Goal: Complete application form

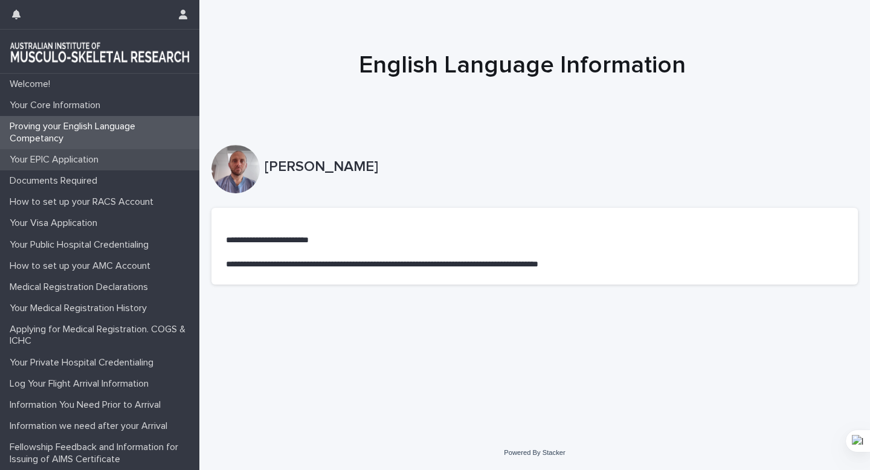
click at [65, 163] on p "Your EPIC Application" at bounding box center [56, 159] width 103 height 11
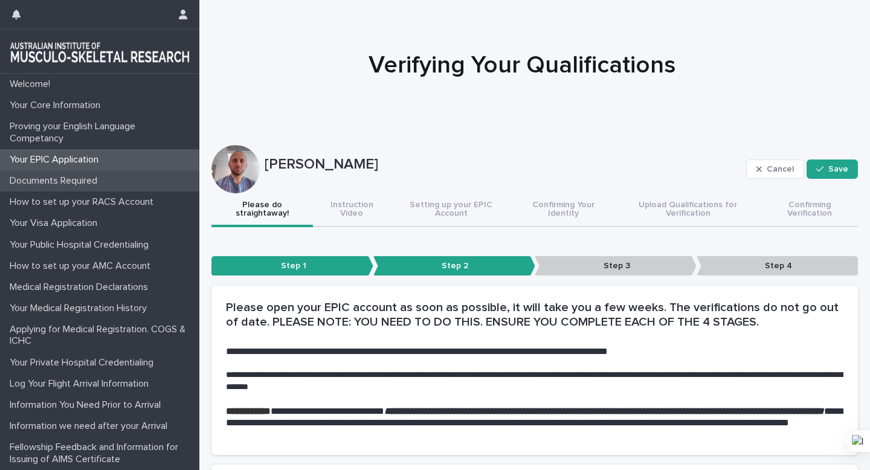
click at [79, 175] on p "Documents Required" at bounding box center [56, 180] width 102 height 11
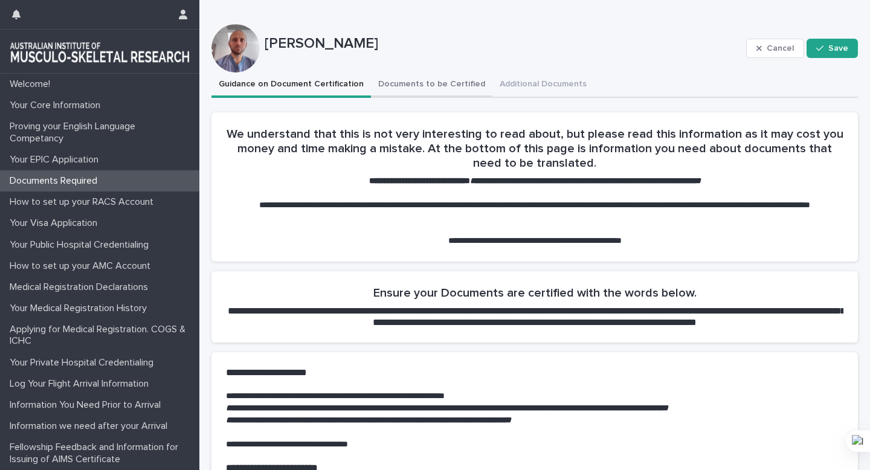
click at [438, 83] on button "Documents to be Certified" at bounding box center [431, 85] width 121 height 25
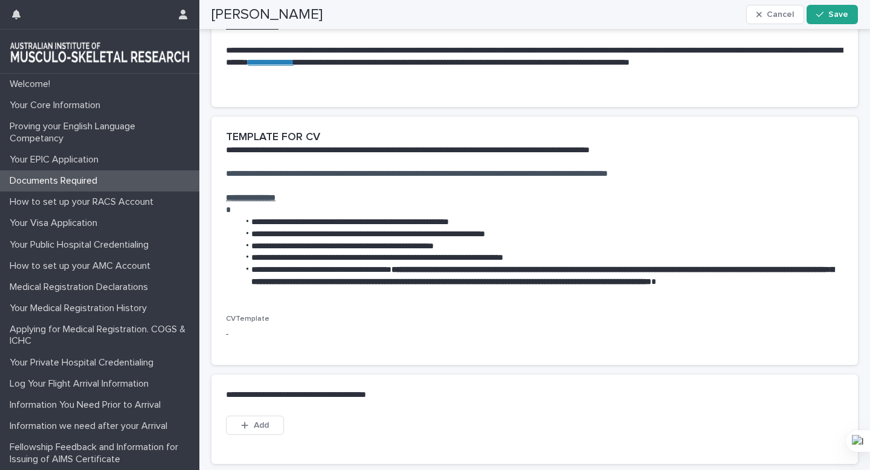
scroll to position [518, 0]
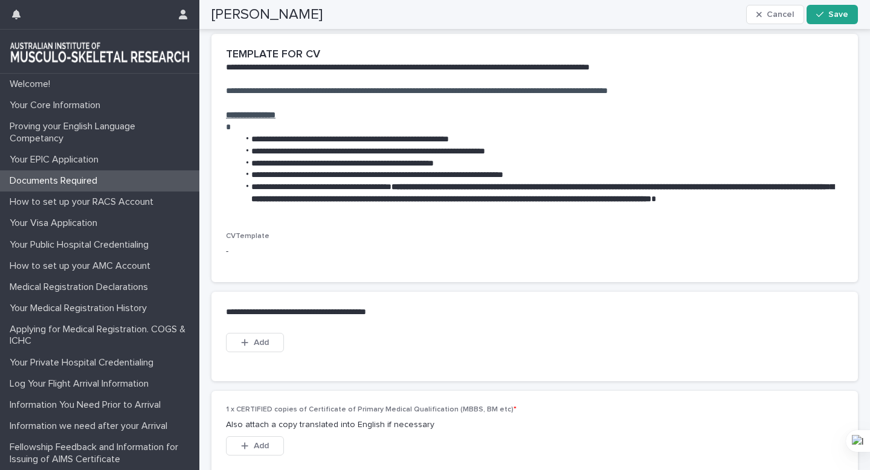
click at [243, 258] on p "-" at bounding box center [324, 251] width 196 height 13
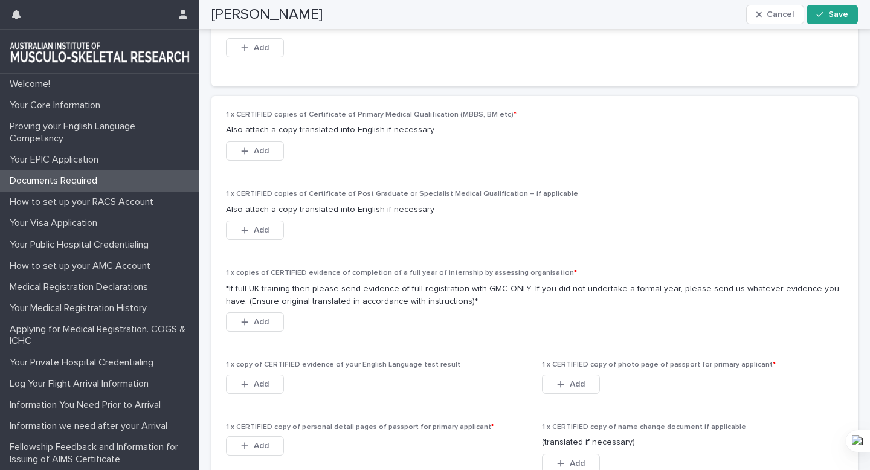
scroll to position [812, 0]
click at [266, 236] on span "Add" at bounding box center [261, 231] width 15 height 8
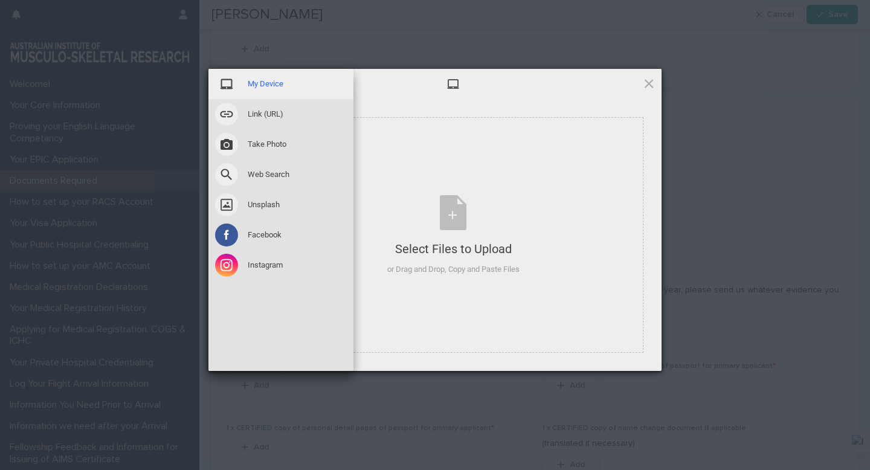
click at [248, 89] on span "My Device" at bounding box center [266, 84] width 36 height 11
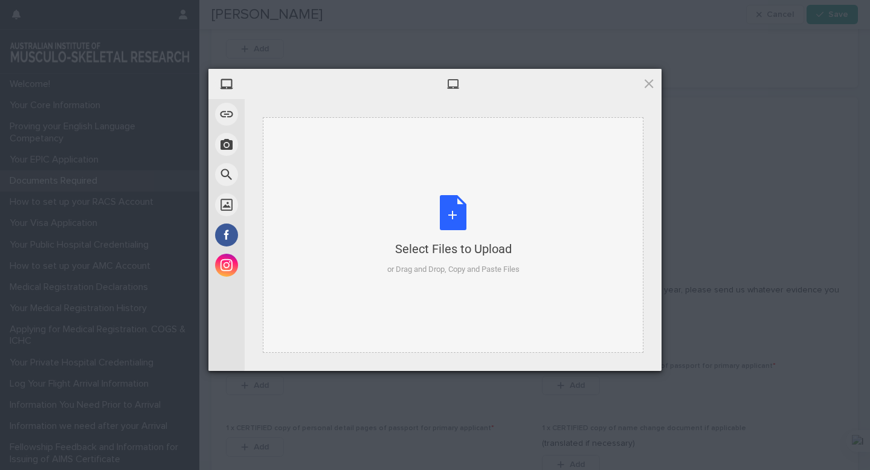
click at [462, 231] on div "Select Files to Upload or Drag and Drop, Copy and Paste Files" at bounding box center [453, 235] width 132 height 80
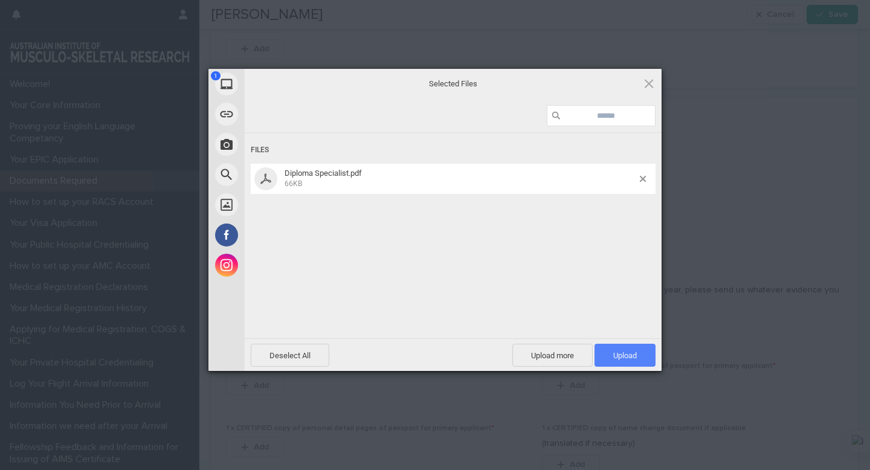
click at [641, 358] on span "Upload 1" at bounding box center [625, 355] width 61 height 23
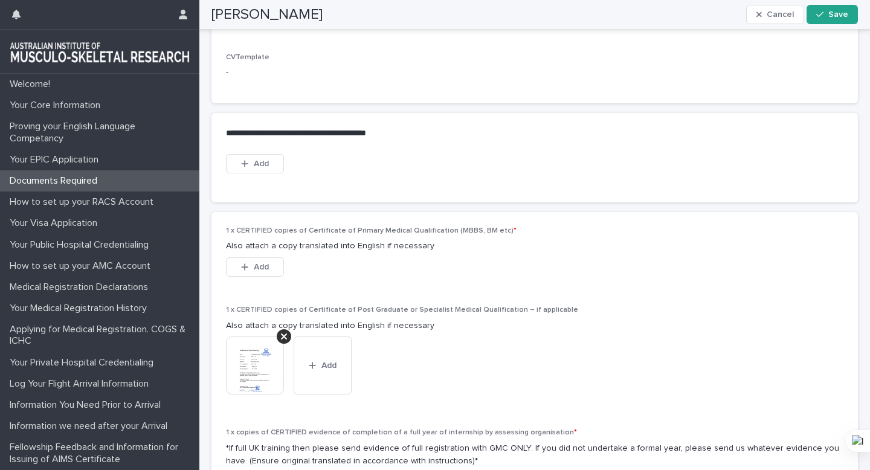
scroll to position [697, 0]
click at [268, 173] on button "Add" at bounding box center [255, 163] width 58 height 19
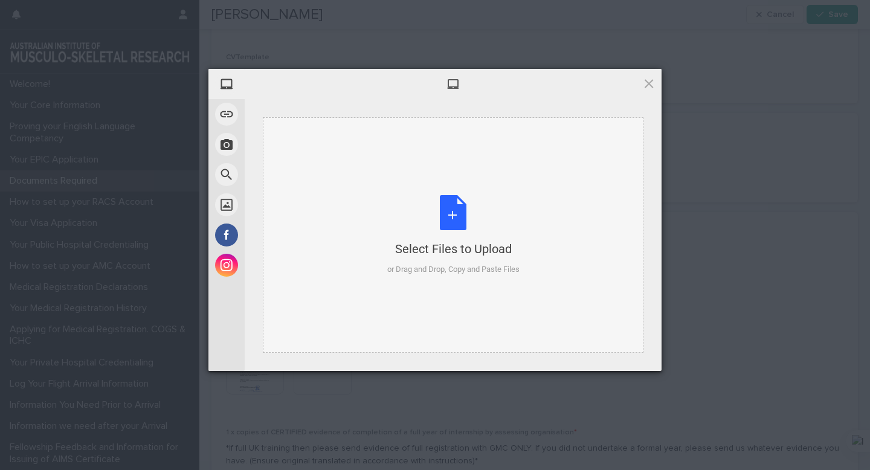
click at [452, 223] on div "Select Files to Upload or Drag and Drop, Copy and Paste Files" at bounding box center [453, 235] width 132 height 80
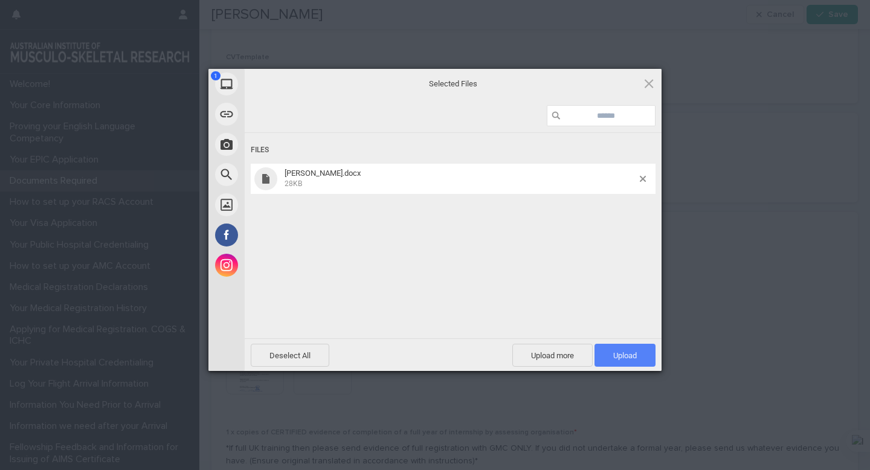
click at [605, 355] on span "Upload 1" at bounding box center [625, 355] width 61 height 23
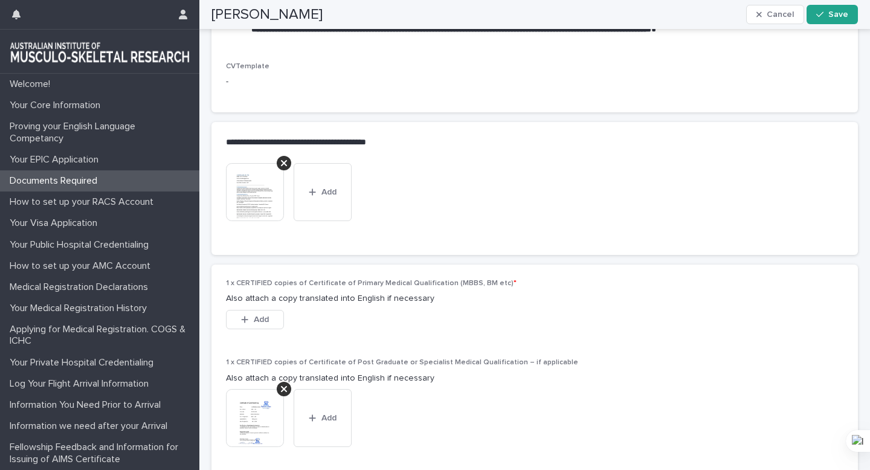
scroll to position [608, 0]
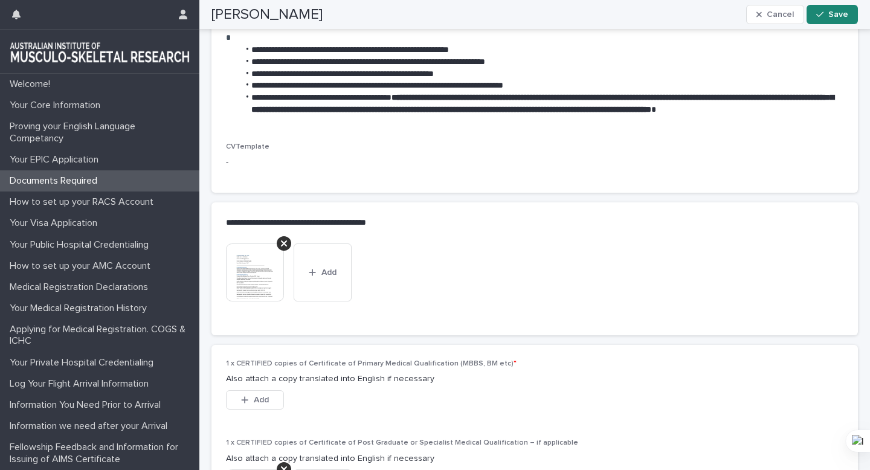
click at [830, 20] on button "Save" at bounding box center [832, 14] width 51 height 19
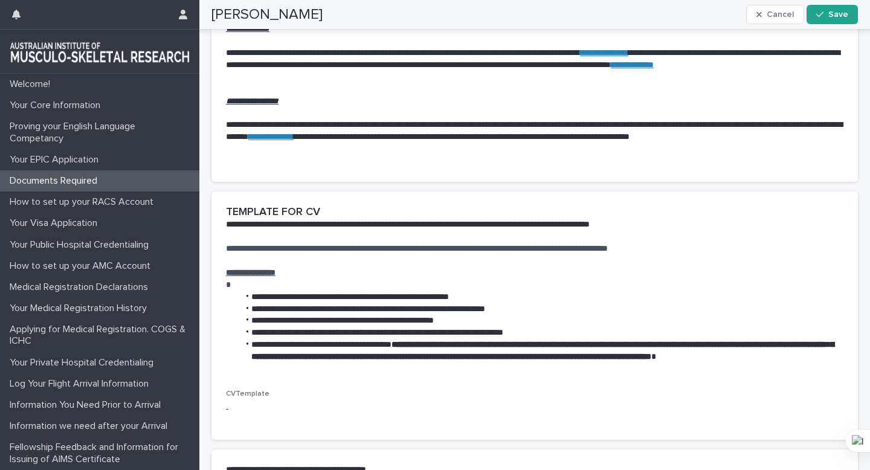
scroll to position [407, 0]
